Goal: Task Accomplishment & Management: Manage account settings

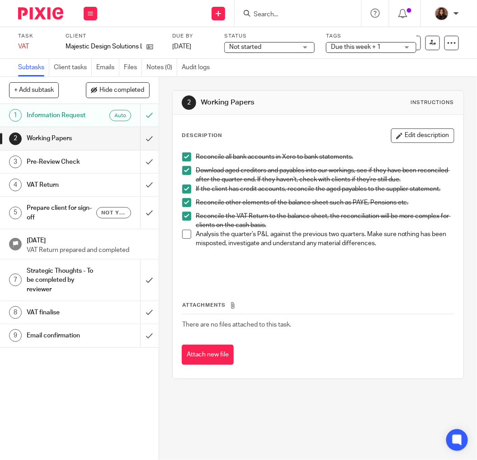
click at [276, 268] on p at bounding box center [325, 266] width 258 height 19
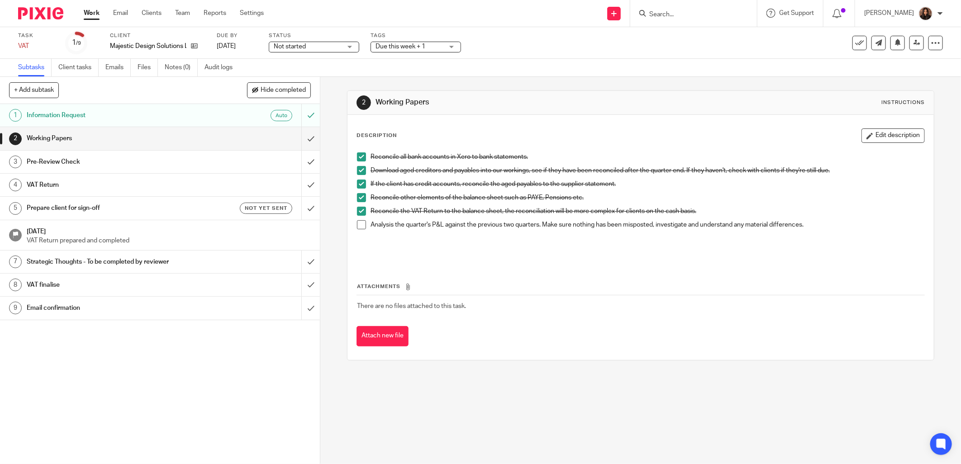
click at [360, 226] on span at bounding box center [361, 224] width 9 height 9
click at [303, 136] on input "submit" at bounding box center [160, 138] width 320 height 23
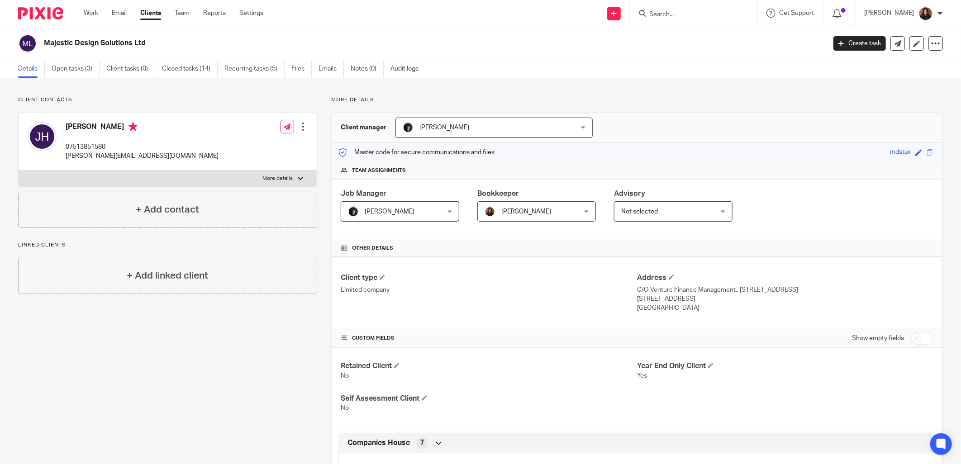
click at [283, 187] on div "Joshua Hughes 07513851580 josh-hughes@live.co.uk Edit contact Create client fro…" at bounding box center [167, 150] width 299 height 75
click at [286, 178] on p "More details" at bounding box center [278, 178] width 30 height 7
click at [19, 171] on input "More details" at bounding box center [18, 170] width 0 height 0
checkbox input "true"
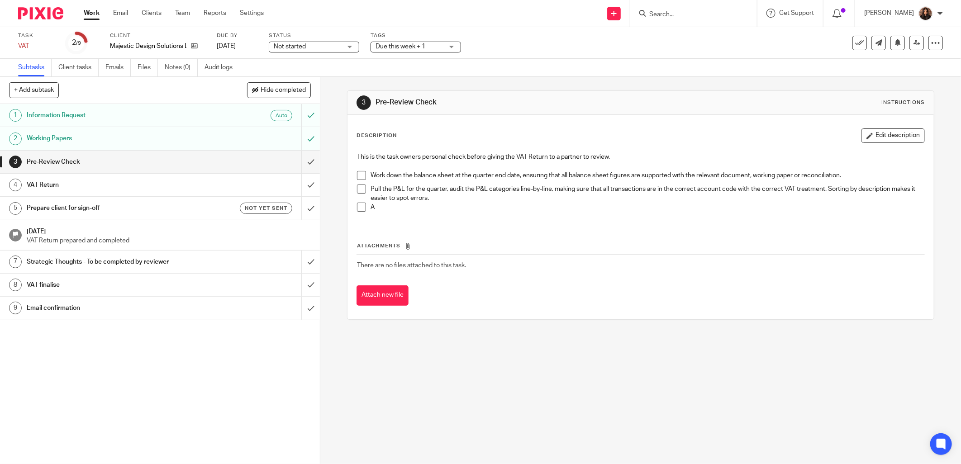
click at [358, 174] on span at bounding box center [361, 175] width 9 height 9
click at [358, 189] on span at bounding box center [361, 189] width 9 height 9
click at [359, 206] on span at bounding box center [361, 207] width 9 height 9
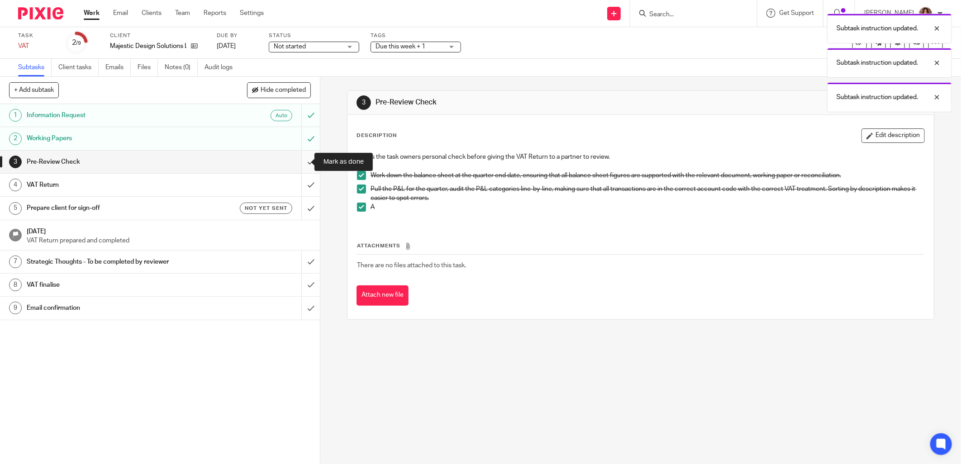
click at [300, 165] on input "submit" at bounding box center [160, 162] width 320 height 23
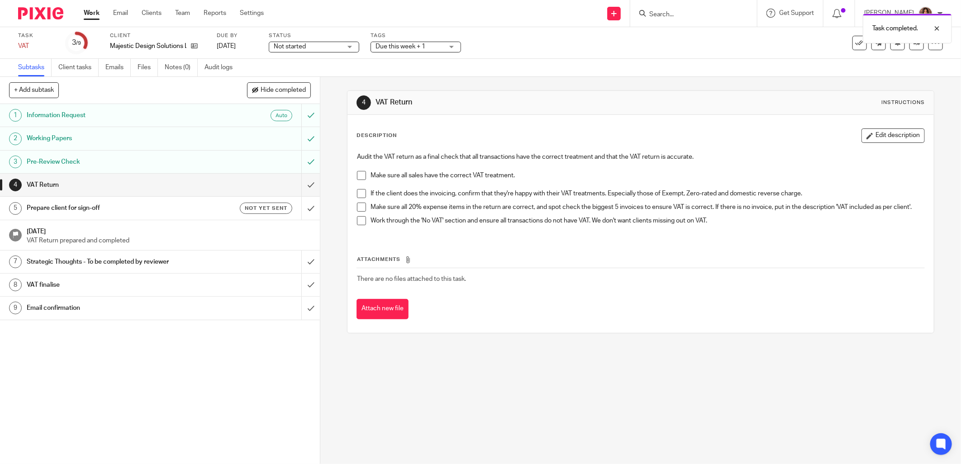
click at [360, 171] on span at bounding box center [361, 175] width 9 height 9
click at [359, 172] on span at bounding box center [361, 175] width 9 height 9
click at [357, 174] on span at bounding box center [361, 175] width 9 height 9
click at [358, 191] on span at bounding box center [361, 193] width 9 height 9
click at [357, 208] on span at bounding box center [361, 207] width 9 height 9
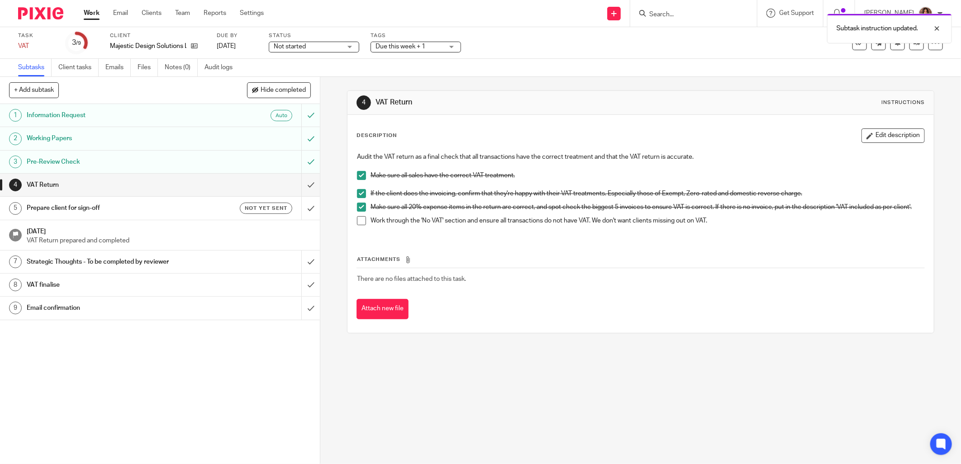
click at [357, 225] on span at bounding box center [361, 220] width 9 height 9
click at [299, 185] on input "submit" at bounding box center [160, 185] width 320 height 23
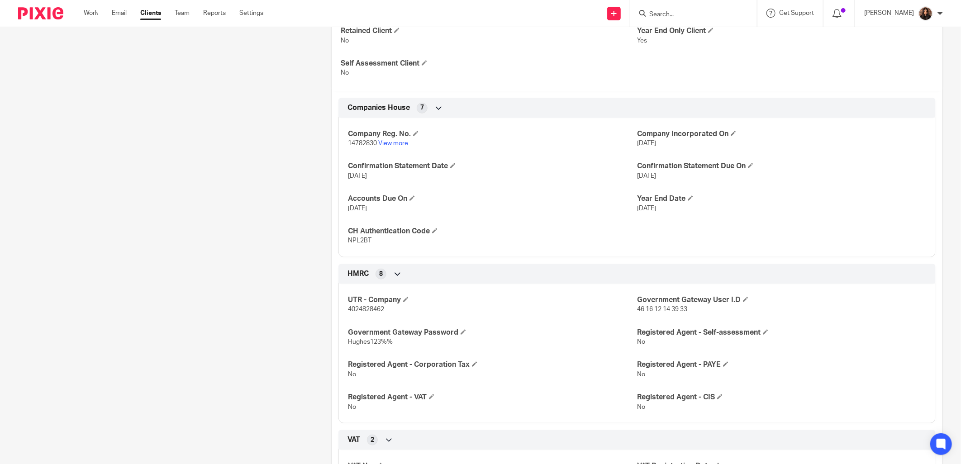
scroll to position [419, 0]
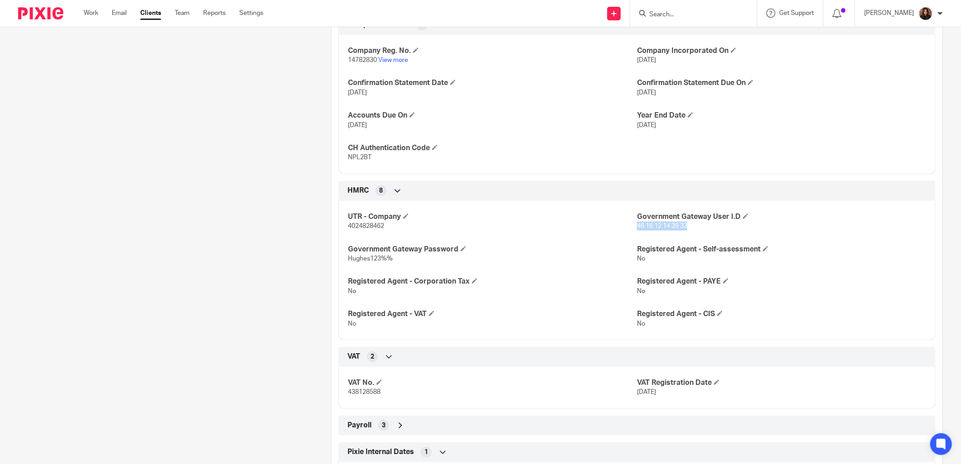
drag, startPoint x: 684, startPoint y: 226, endPoint x: 634, endPoint y: 227, distance: 50.2
click at [637, 227] on p "46 16 12 14 39 33" at bounding box center [781, 226] width 289 height 9
copy span "46 16 12 14 39 33"
click at [586, 242] on div "UTR - Company 4024828462 Government Gateway User I.D 46 16 12 14 39 33 Governme…" at bounding box center [636, 267] width 597 height 146
drag, startPoint x: 392, startPoint y: 259, endPoint x: 344, endPoint y: 261, distance: 48.0
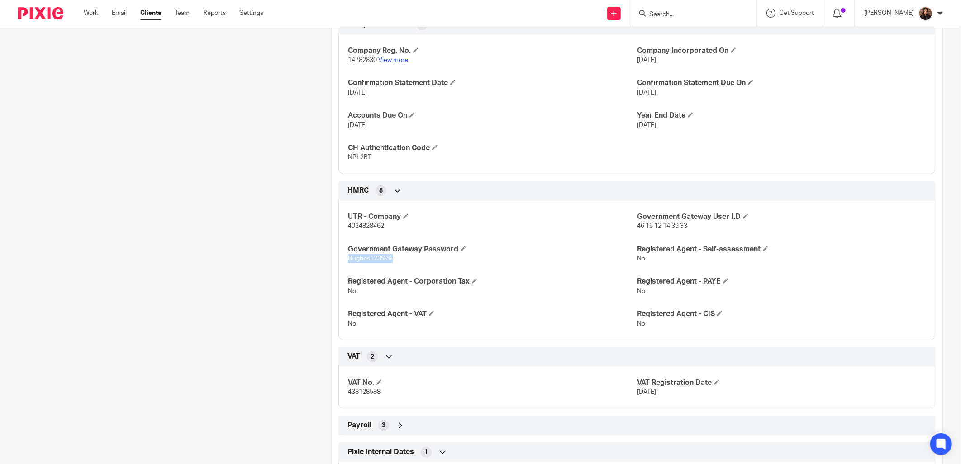
click at [344, 261] on div "UTR - Company 4024828462 Government Gateway User I.D 46 16 12 14 39 33 Governme…" at bounding box center [636, 267] width 597 height 146
copy span "Hughes123%%"
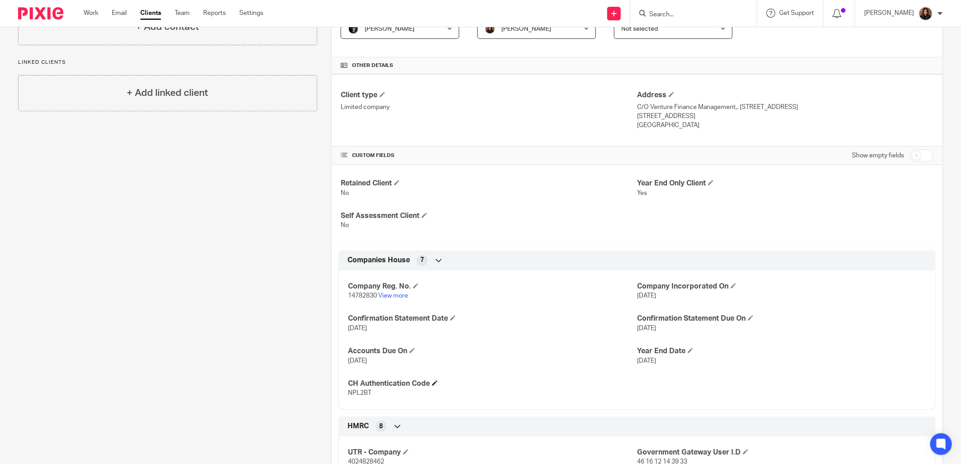
scroll to position [0, 0]
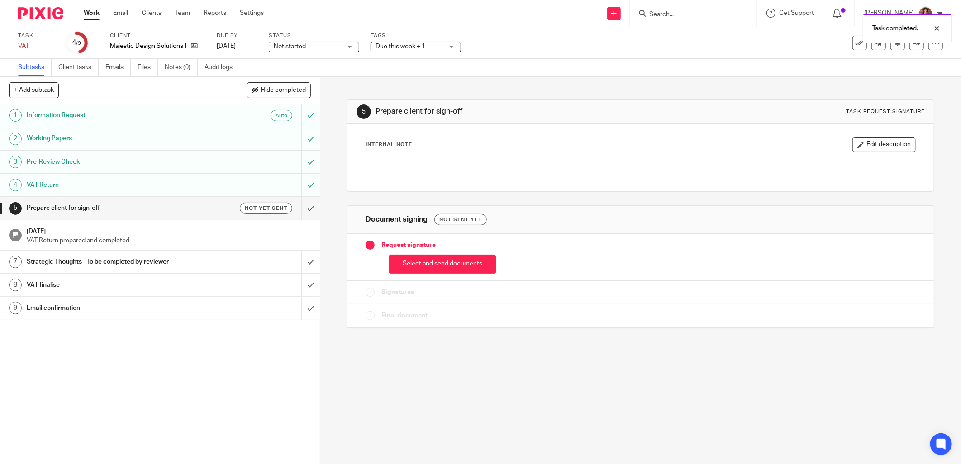
click at [306, 46] on span "Not started" at bounding box center [290, 46] width 32 height 6
click at [310, 79] on li "In progress" at bounding box center [315, 80] width 90 height 19
click at [391, 66] on div "Subtasks Client tasks Emails Files Notes (0) Audit logs" at bounding box center [480, 68] width 961 height 18
click at [403, 47] on span "Due this week + 1" at bounding box center [401, 46] width 50 height 6
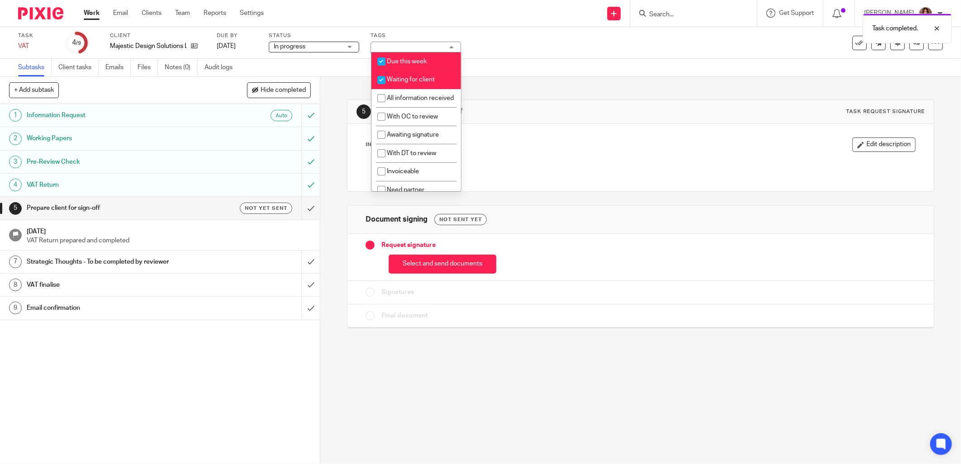
click at [417, 83] on li "Waiting for client" at bounding box center [417, 80] width 90 height 19
checkbox input "false"
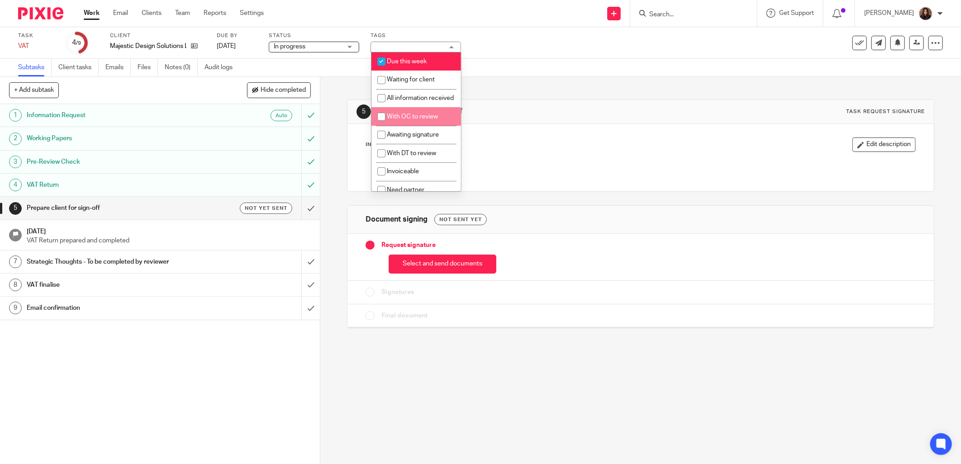
click at [415, 120] on span "With OC to review" at bounding box center [412, 117] width 51 height 6
checkbox input "true"
click at [503, 96] on div "5 Prepare client for sign-off Task request signature Internal Note Edit descrip…" at bounding box center [640, 207] width 587 height 261
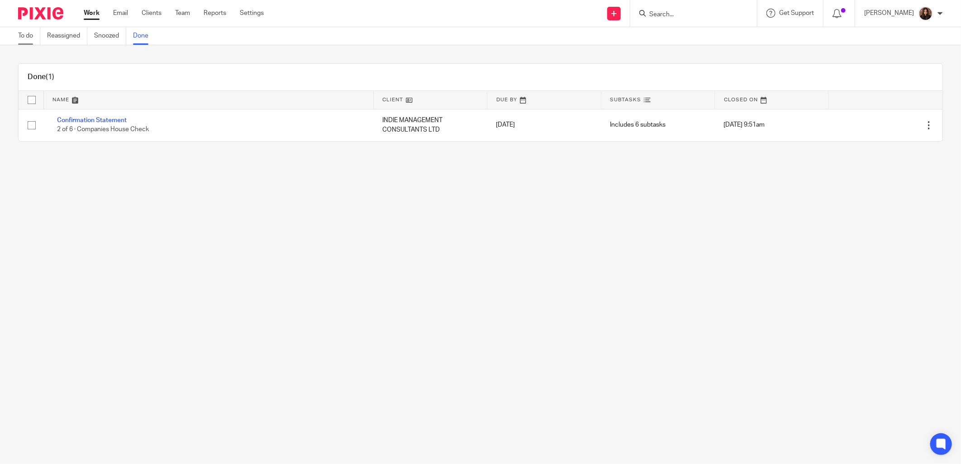
click at [24, 35] on link "To do" at bounding box center [29, 36] width 22 height 18
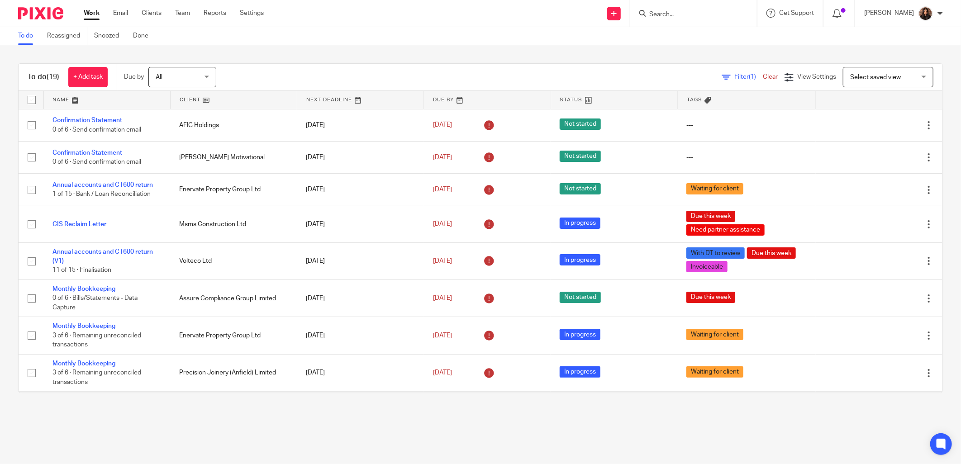
click at [105, 102] on link at bounding box center [107, 100] width 126 height 18
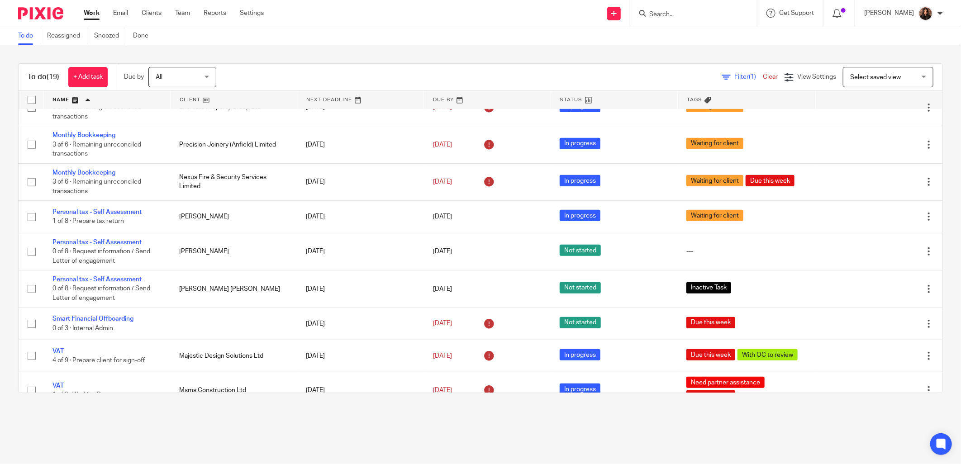
scroll to position [389, 0]
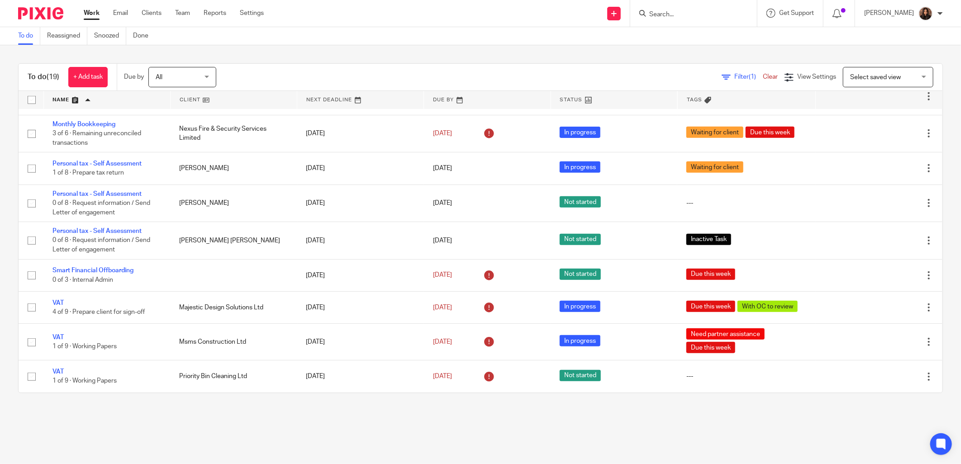
click at [55, 99] on link at bounding box center [107, 100] width 126 height 18
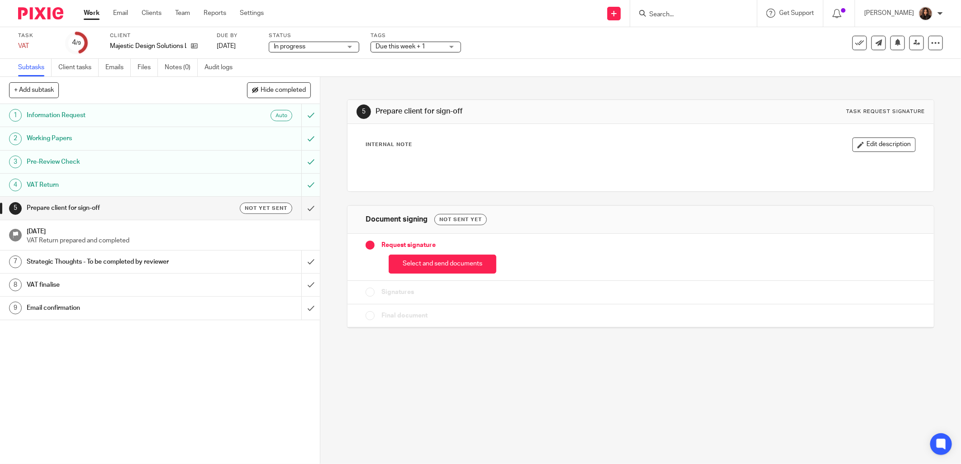
click at [439, 45] on span "Due this week + 1" at bounding box center [410, 47] width 68 height 10
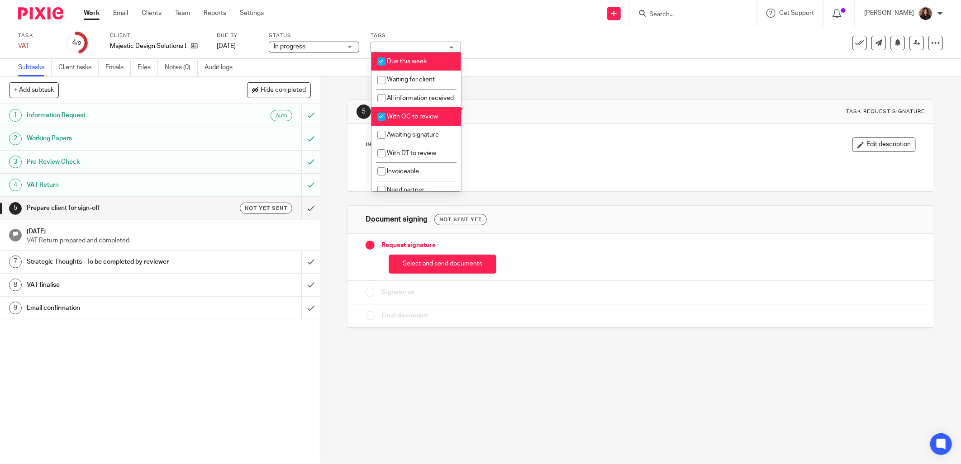
scroll to position [84, 0]
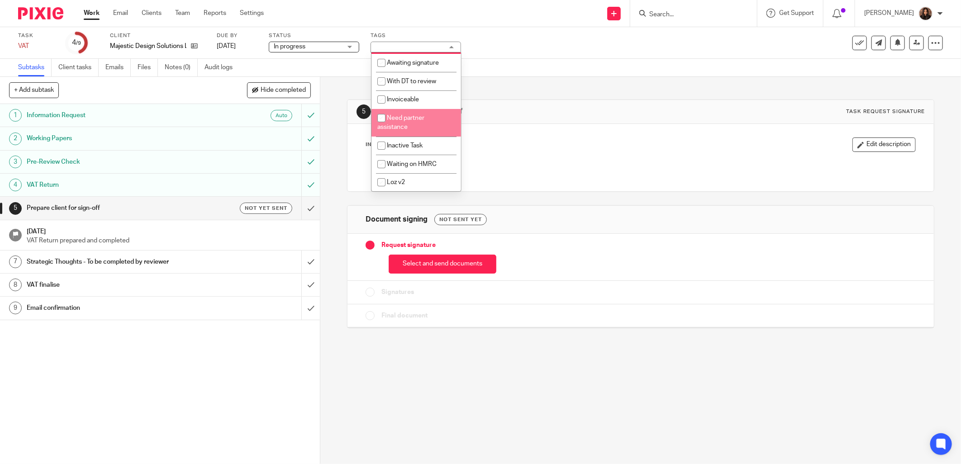
click at [527, 109] on h1 "Prepare client for sign-off" at bounding box center [518, 112] width 284 height 10
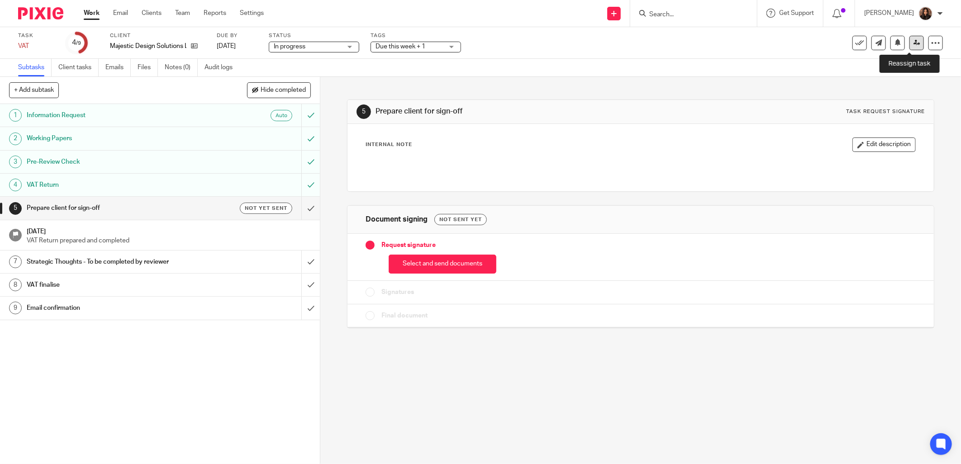
click at [914, 39] on icon at bounding box center [917, 42] width 7 height 7
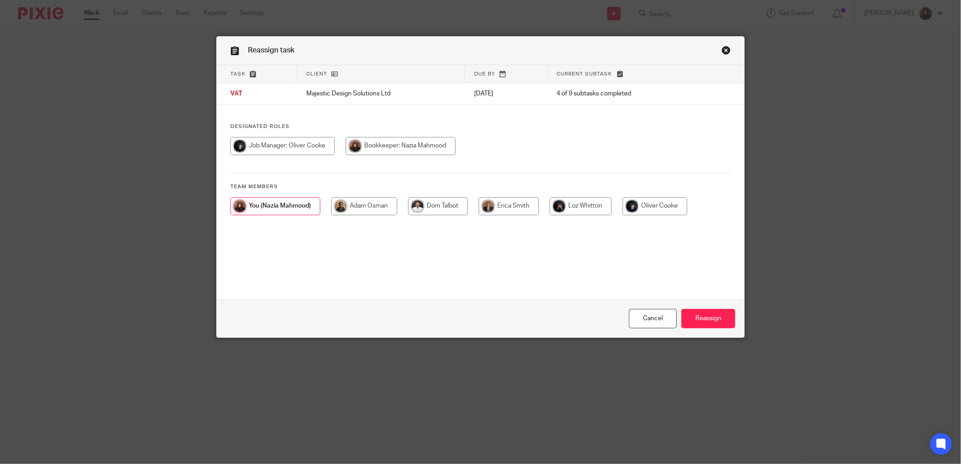
click at [291, 149] on input "radio" at bounding box center [282, 146] width 105 height 18
radio input "true"
click at [699, 319] on input "Reassign" at bounding box center [708, 318] width 54 height 19
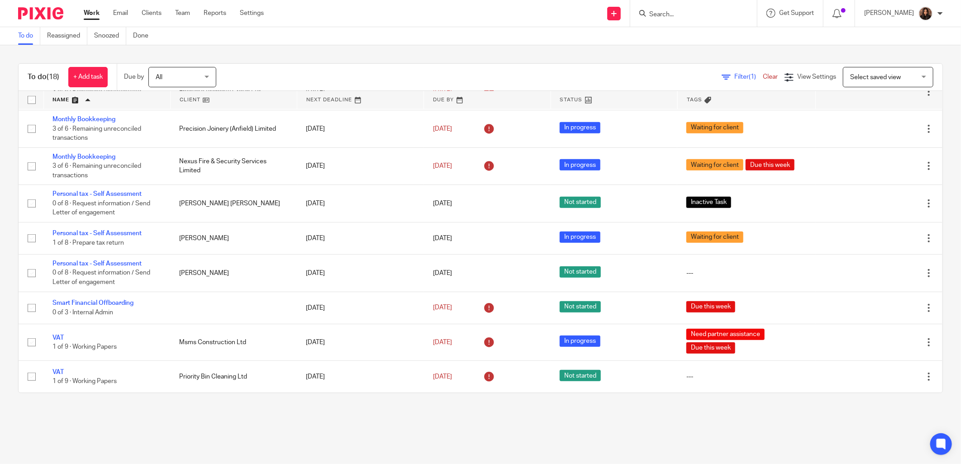
scroll to position [357, 0]
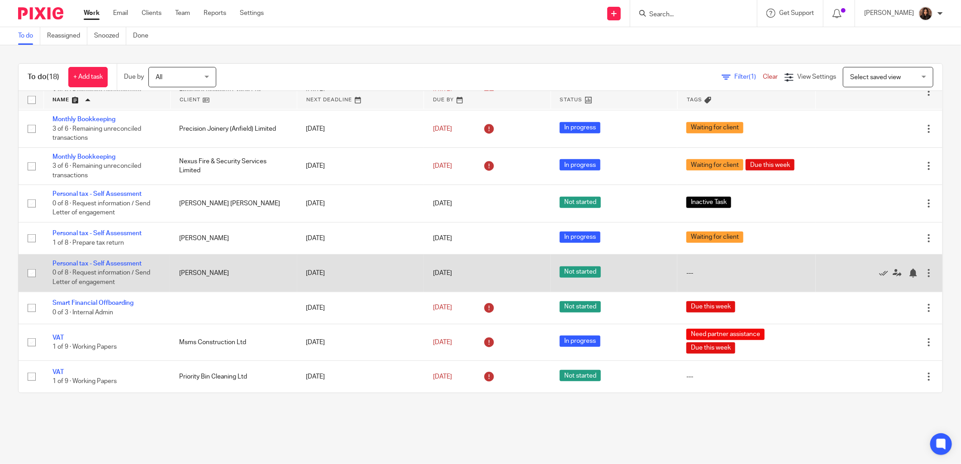
click at [924, 269] on div at bounding box center [928, 273] width 9 height 9
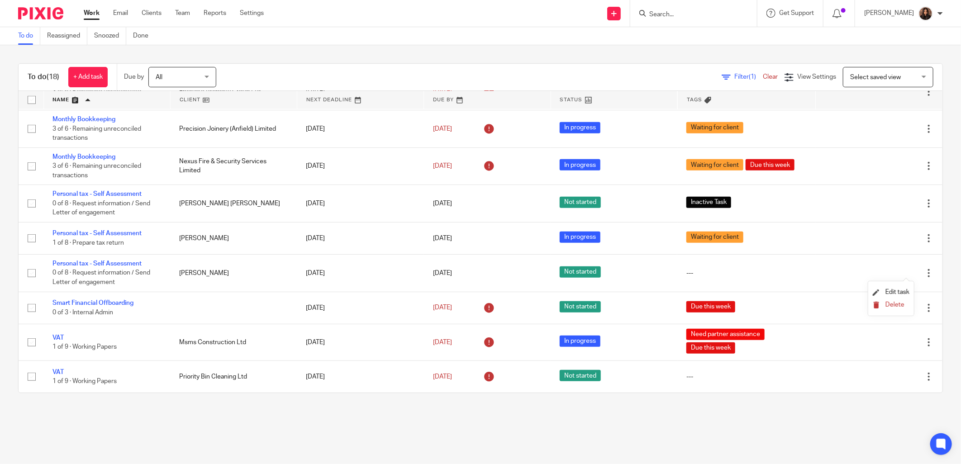
click at [883, 306] on button "Delete" at bounding box center [891, 305] width 37 height 7
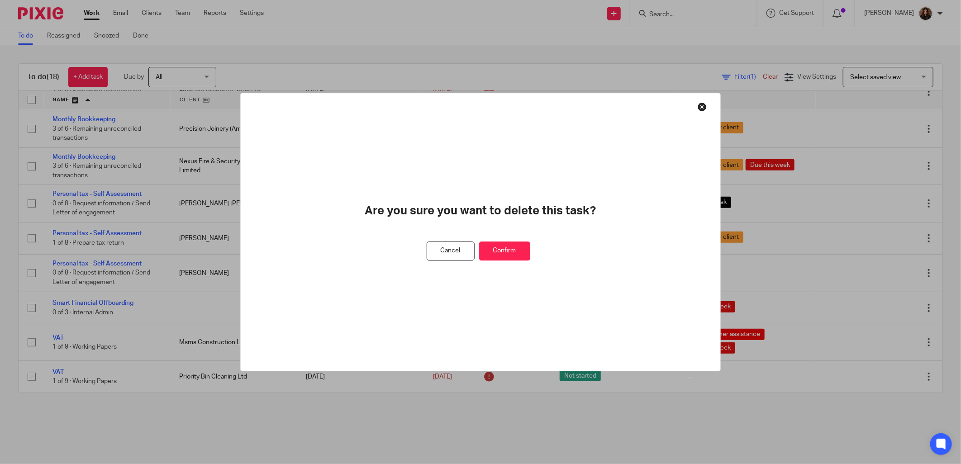
click at [504, 252] on button "Confirm" at bounding box center [504, 251] width 51 height 19
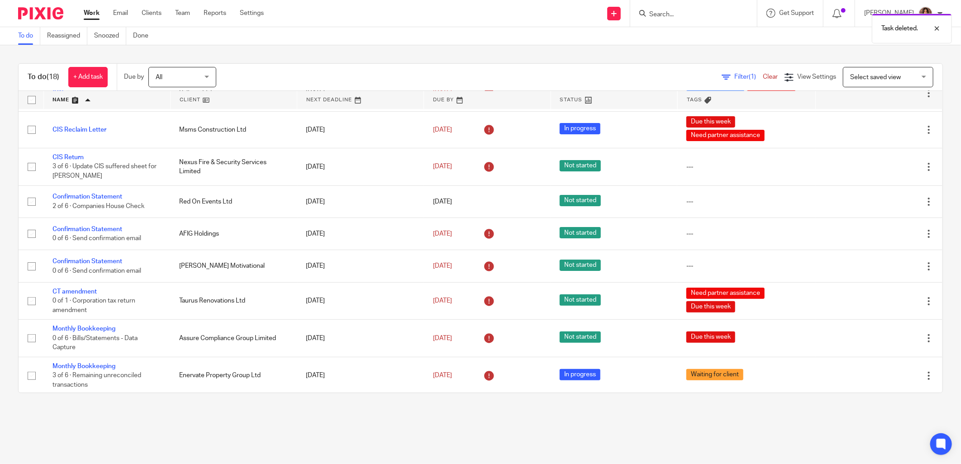
scroll to position [0, 0]
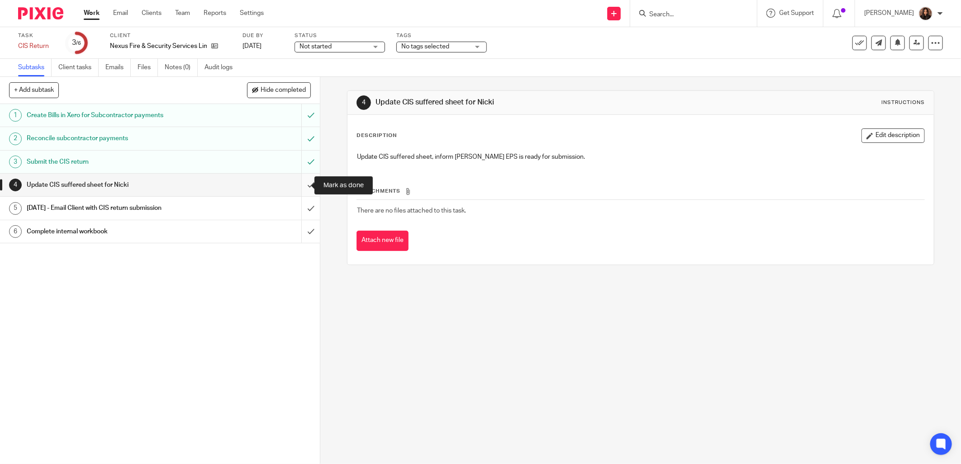
click at [299, 184] on input "submit" at bounding box center [160, 185] width 320 height 23
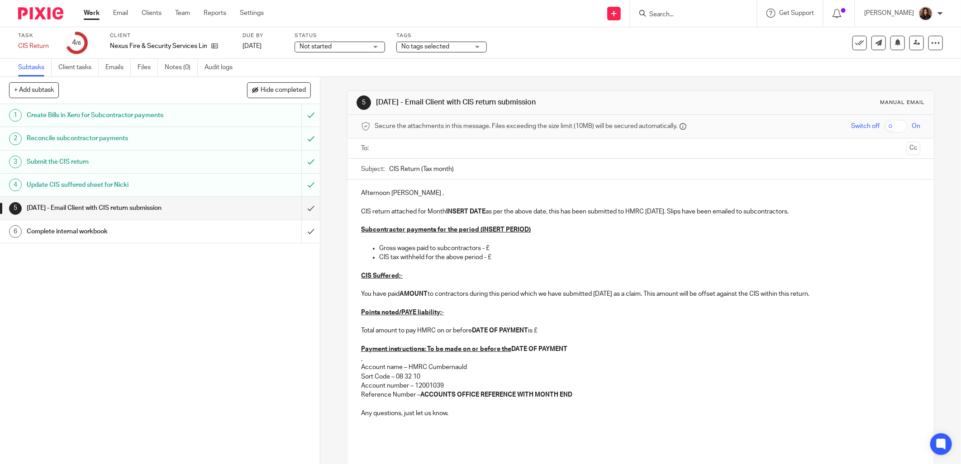
drag, startPoint x: 858, startPoint y: 43, endPoint x: 840, endPoint y: 48, distance: 18.7
click at [858, 43] on button at bounding box center [860, 43] width 14 height 14
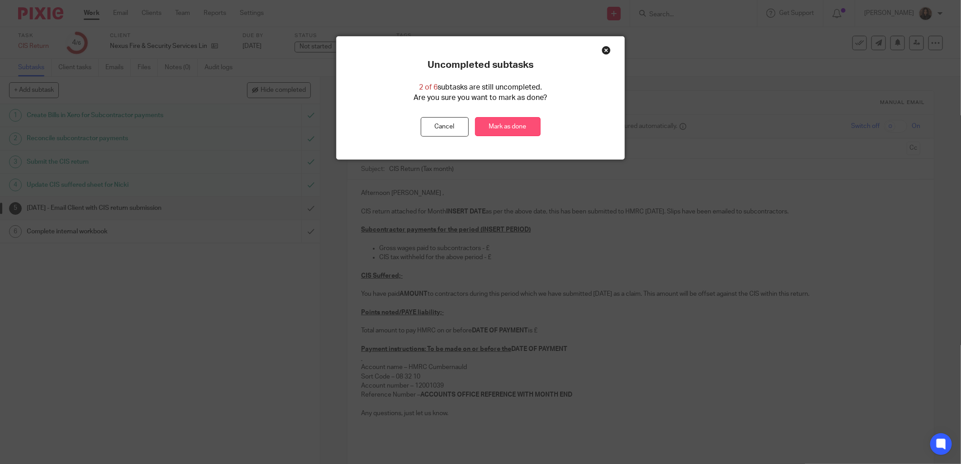
click at [527, 128] on link "Mark as done" at bounding box center [508, 126] width 66 height 19
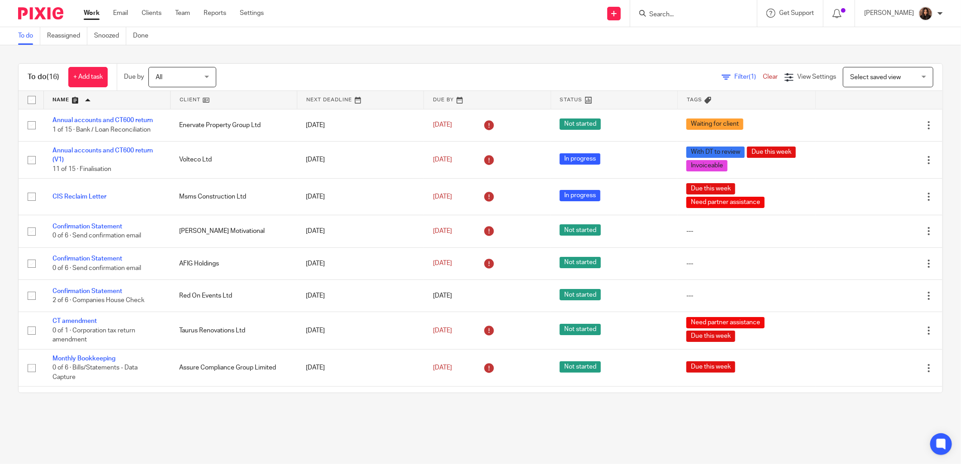
click at [111, 100] on link at bounding box center [107, 100] width 126 height 18
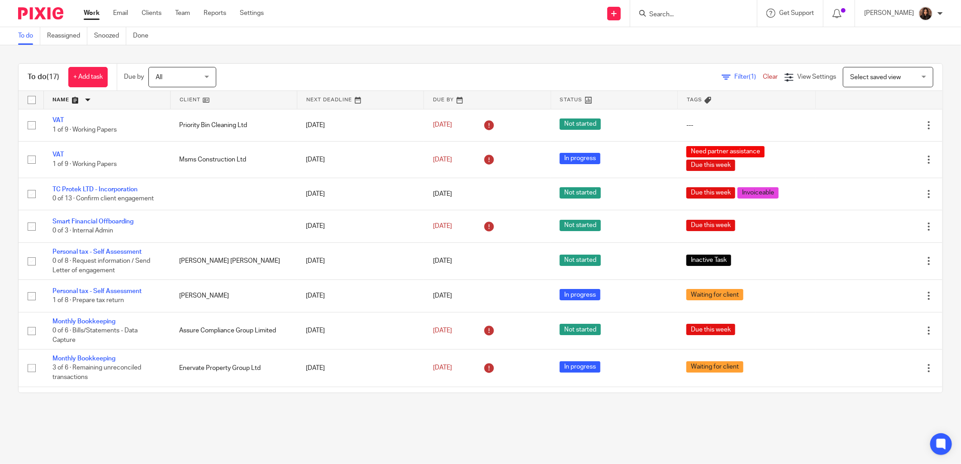
click at [111, 100] on link at bounding box center [107, 100] width 126 height 18
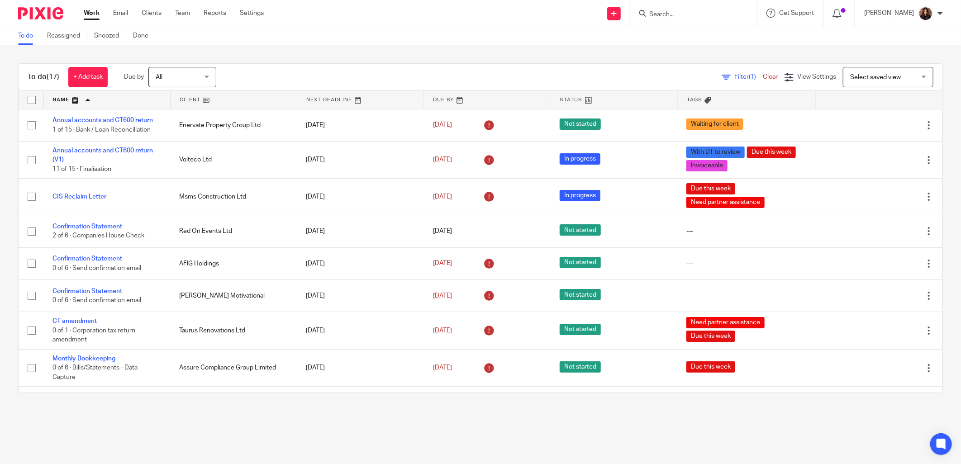
click at [662, 14] on input "Search" at bounding box center [688, 15] width 81 height 8
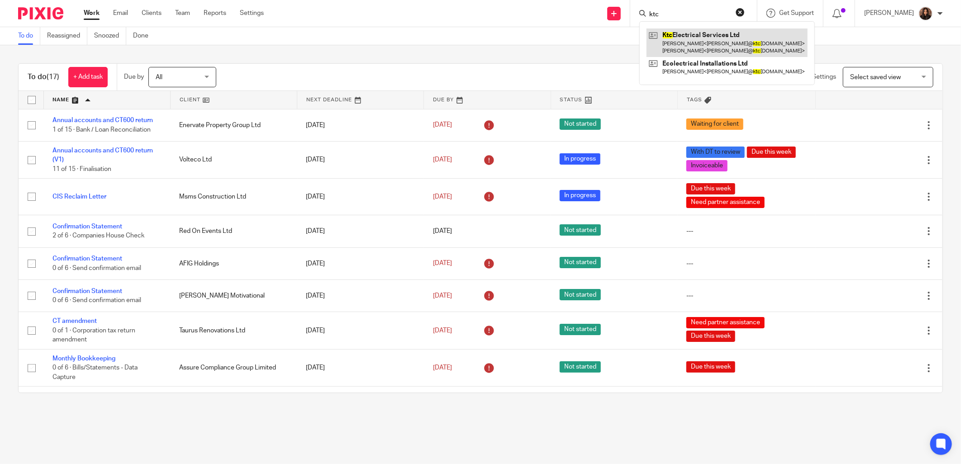
type input "ktc"
click at [671, 33] on link at bounding box center [727, 43] width 161 height 28
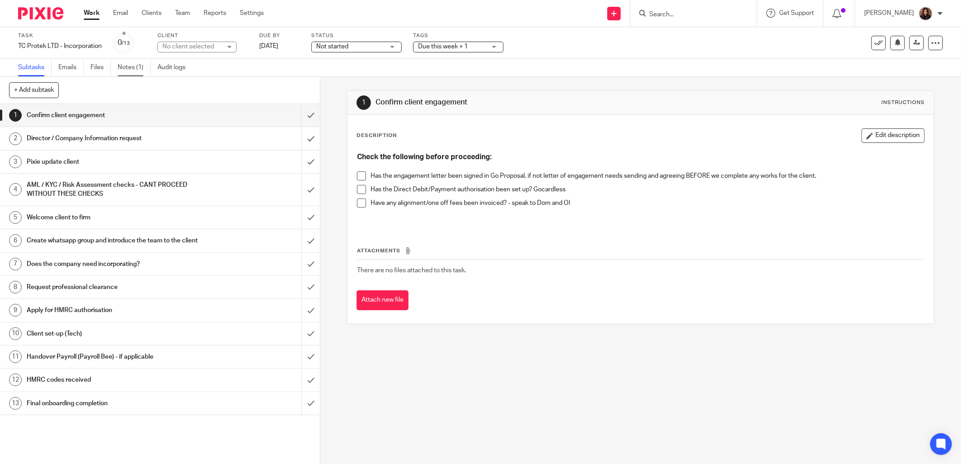
click at [134, 68] on link "Notes (1)" at bounding box center [134, 68] width 33 height 18
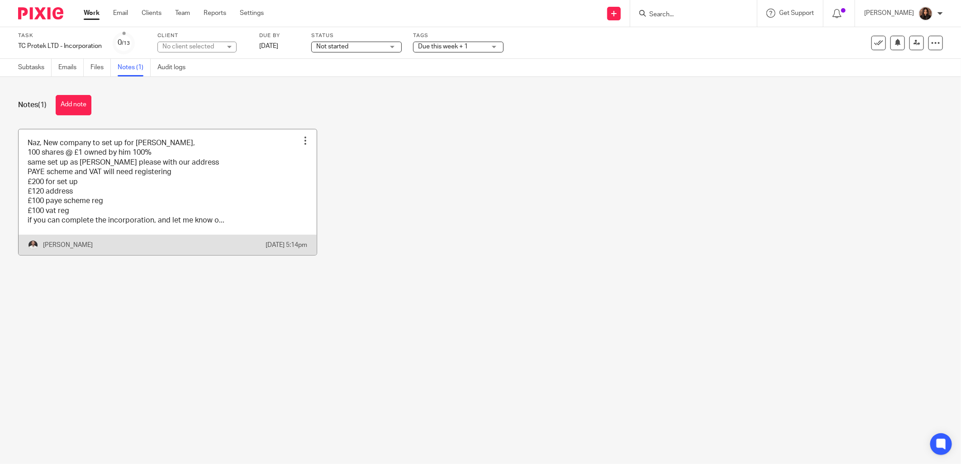
click at [195, 187] on link at bounding box center [168, 192] width 298 height 126
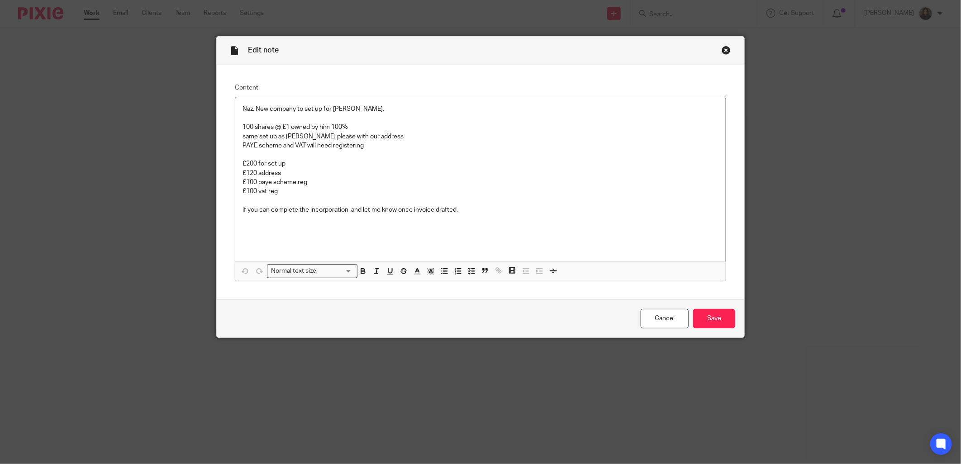
click at [724, 51] on div "Close this dialog window" at bounding box center [726, 50] width 9 height 9
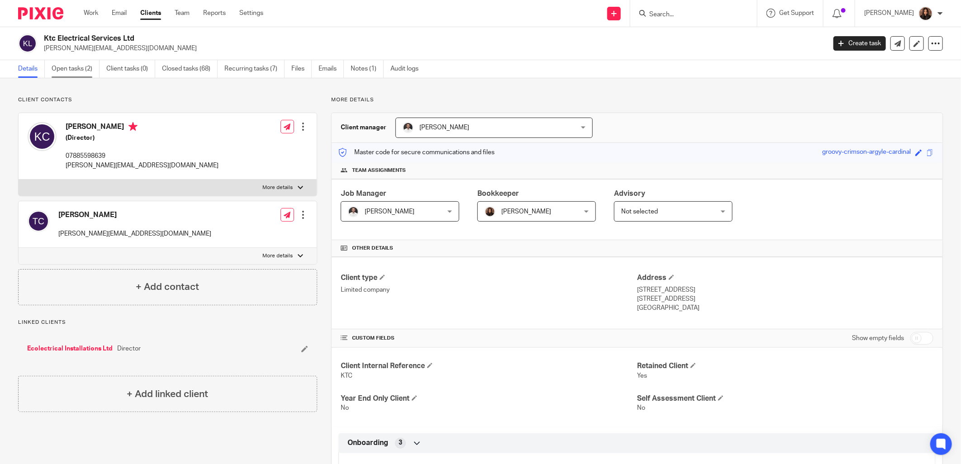
click at [80, 60] on link "Open tasks (2)" at bounding box center [76, 69] width 48 height 18
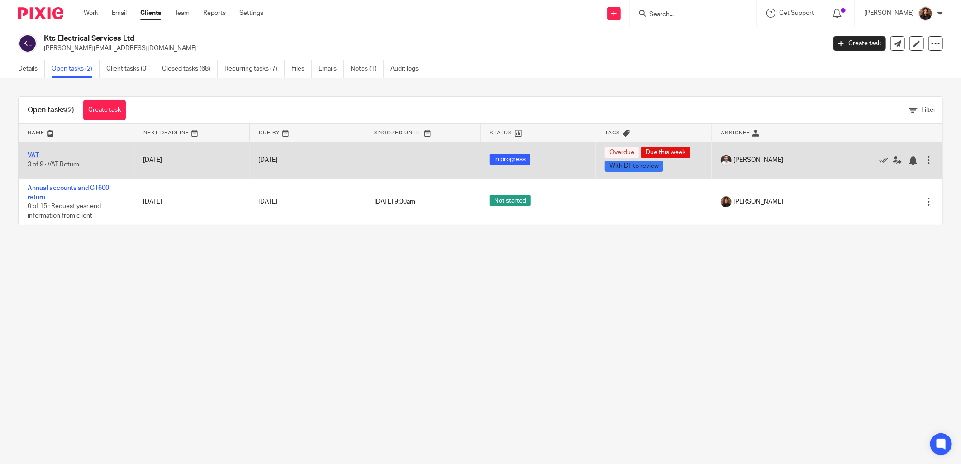
click at [32, 156] on link "VAT" at bounding box center [33, 155] width 11 height 6
